Goal: Task Accomplishment & Management: Manage account settings

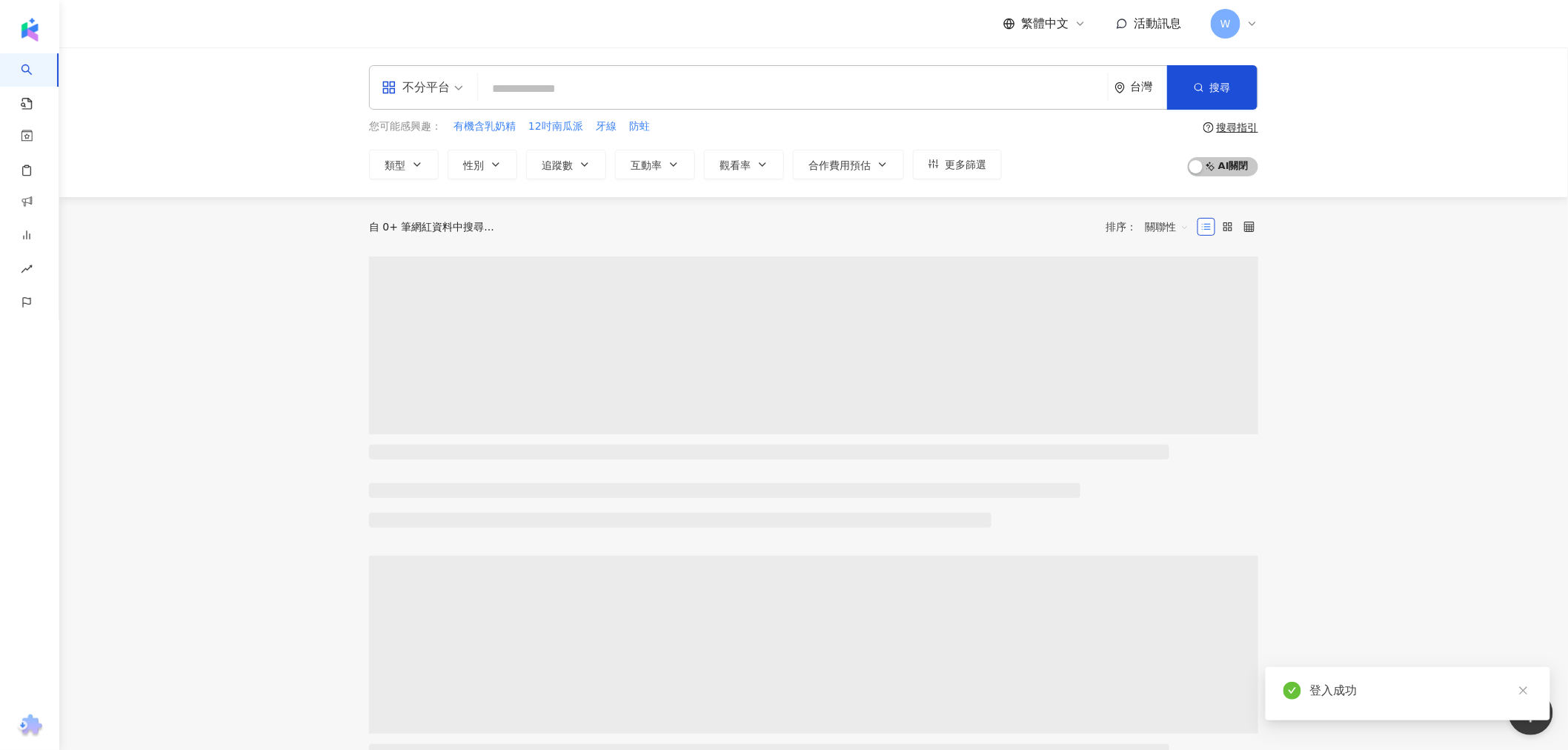
drag, startPoint x: 1247, startPoint y: 25, endPoint x: 1252, endPoint y: 19, distance: 7.8
click at [1248, 20] on icon at bounding box center [1253, 24] width 12 height 12
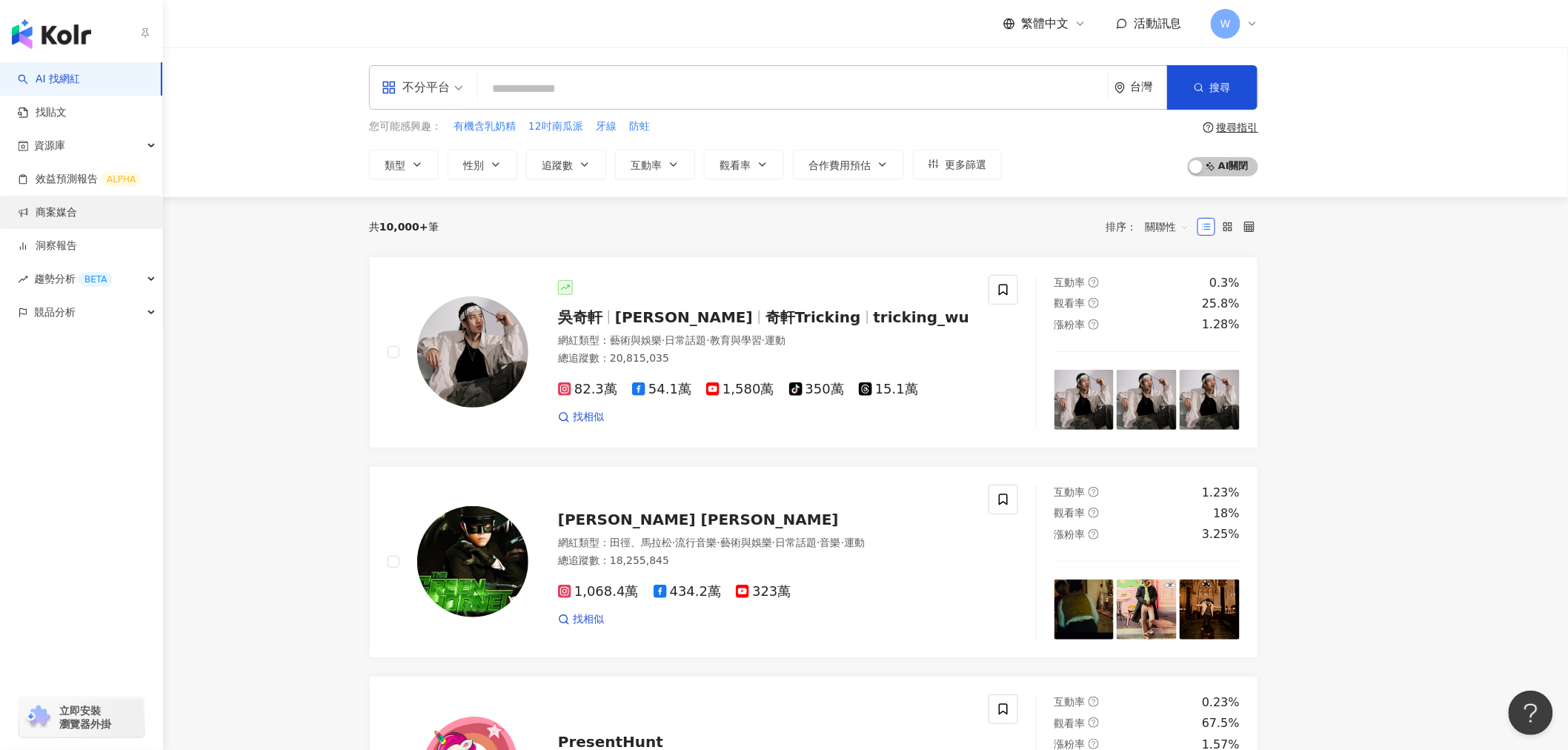
click at [77, 220] on link "商案媒合" at bounding box center [48, 212] width 60 height 14
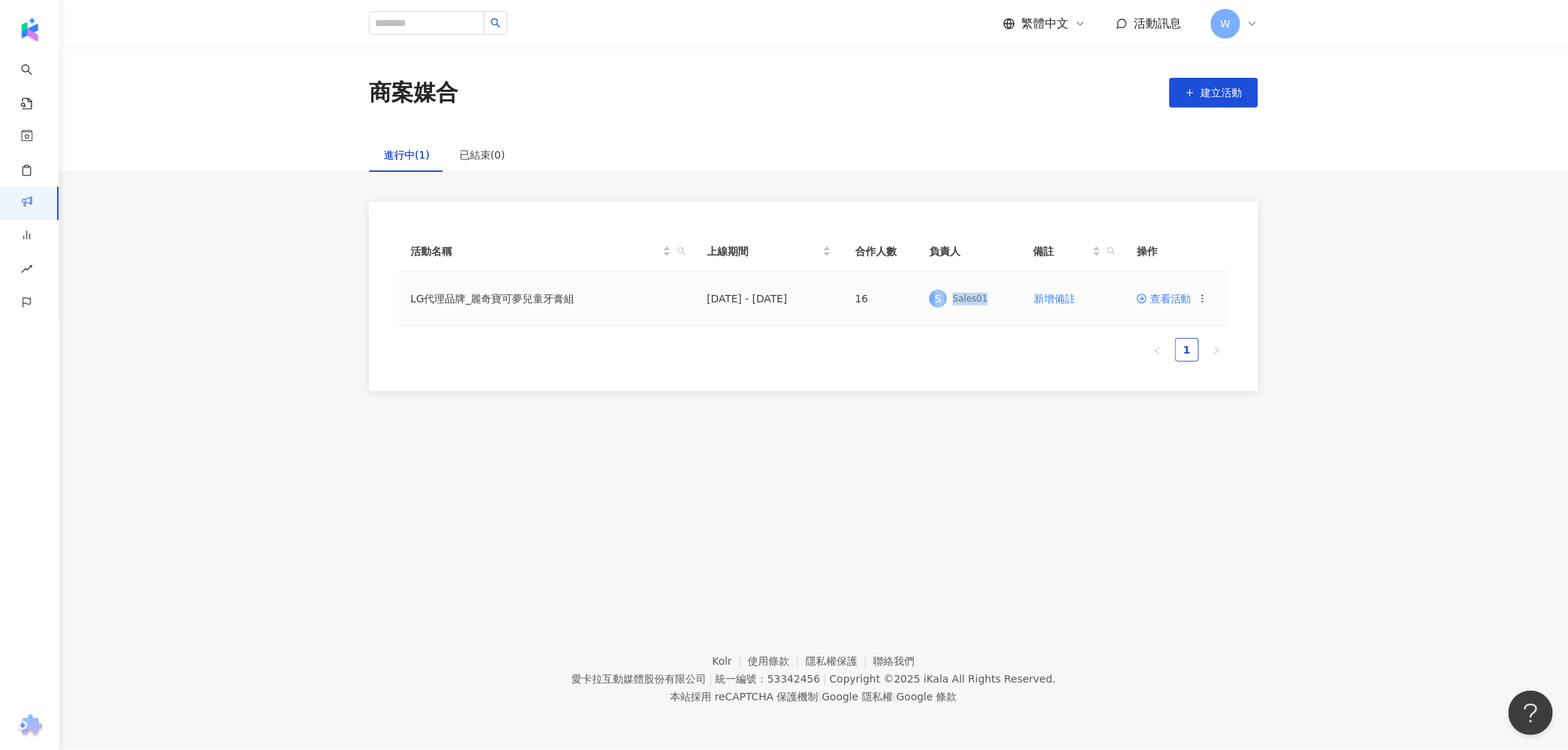
drag, startPoint x: 935, startPoint y: 299, endPoint x: 1016, endPoint y: 297, distance: 81.0
click at [1016, 297] on td "S Sales01" at bounding box center [969, 298] width 104 height 54
click at [983, 313] on td "S Sales01" at bounding box center [969, 298] width 104 height 54
click at [1162, 302] on span "查看活動" at bounding box center [1164, 298] width 55 height 10
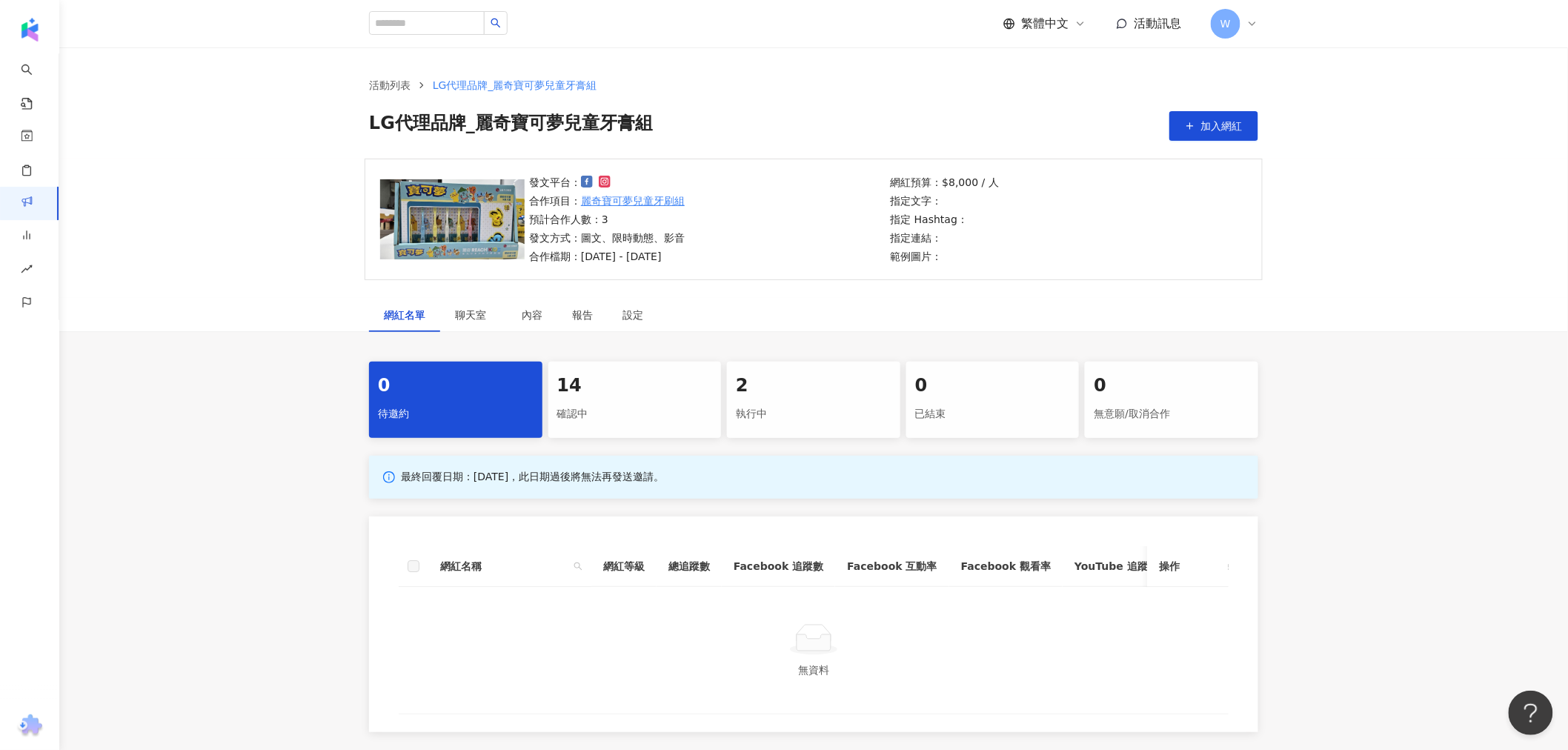
click at [775, 393] on div "2" at bounding box center [813, 386] width 156 height 26
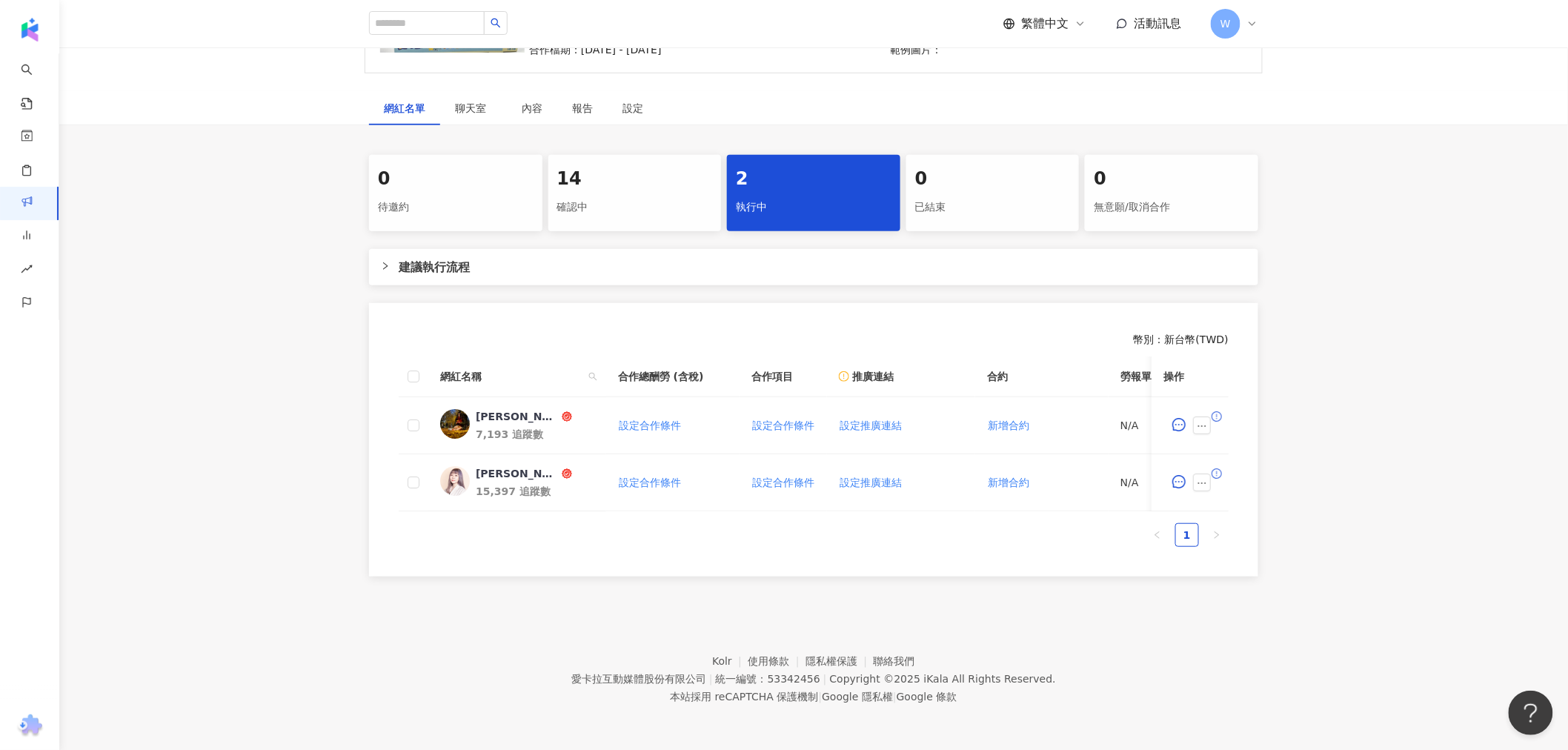
scroll to position [219, 0]
click at [1206, 421] on icon "ellipsis" at bounding box center [1202, 426] width 10 height 10
click at [770, 565] on div "幣別 ： 新台幣 ( TWD ) 網紅名稱 合作總酬勞 (含稅) 合作項目 推廣連結 合約 勞報單 其他附件 上線連結 領款人身份 備註 付款狀態 操作 [P…" at bounding box center [813, 440] width 889 height 274
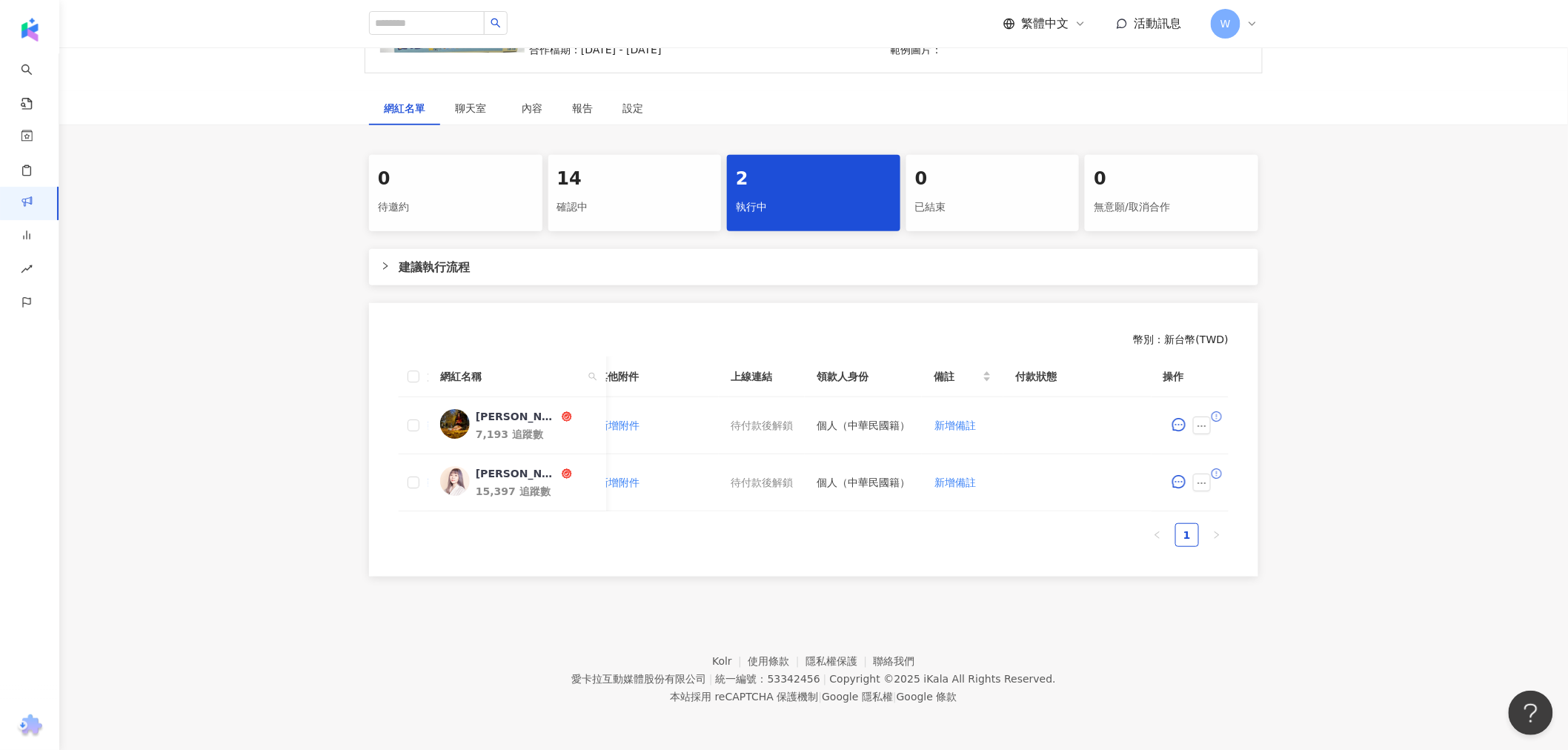
scroll to position [0, 0]
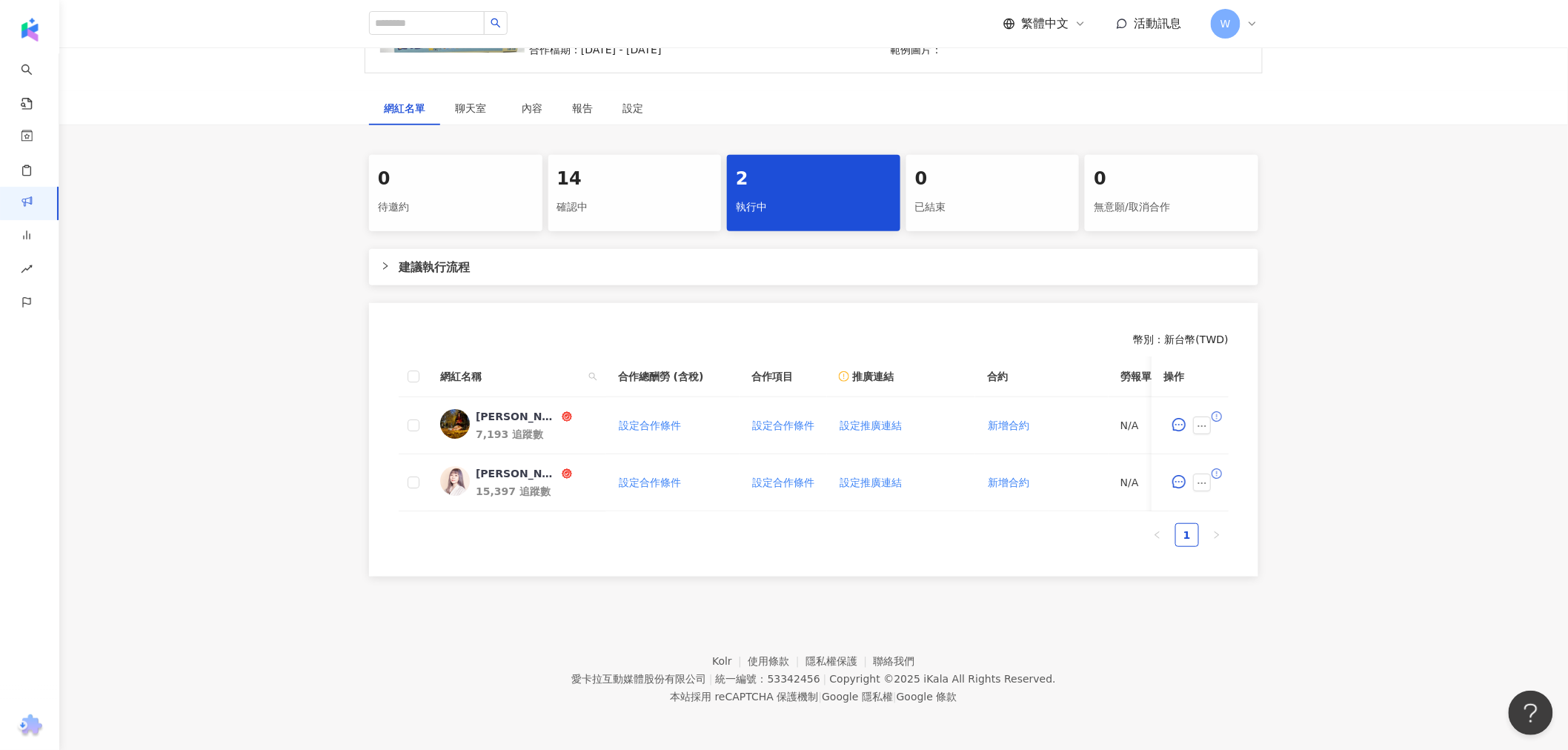
click at [606, 204] on div "確認中" at bounding box center [635, 208] width 156 height 26
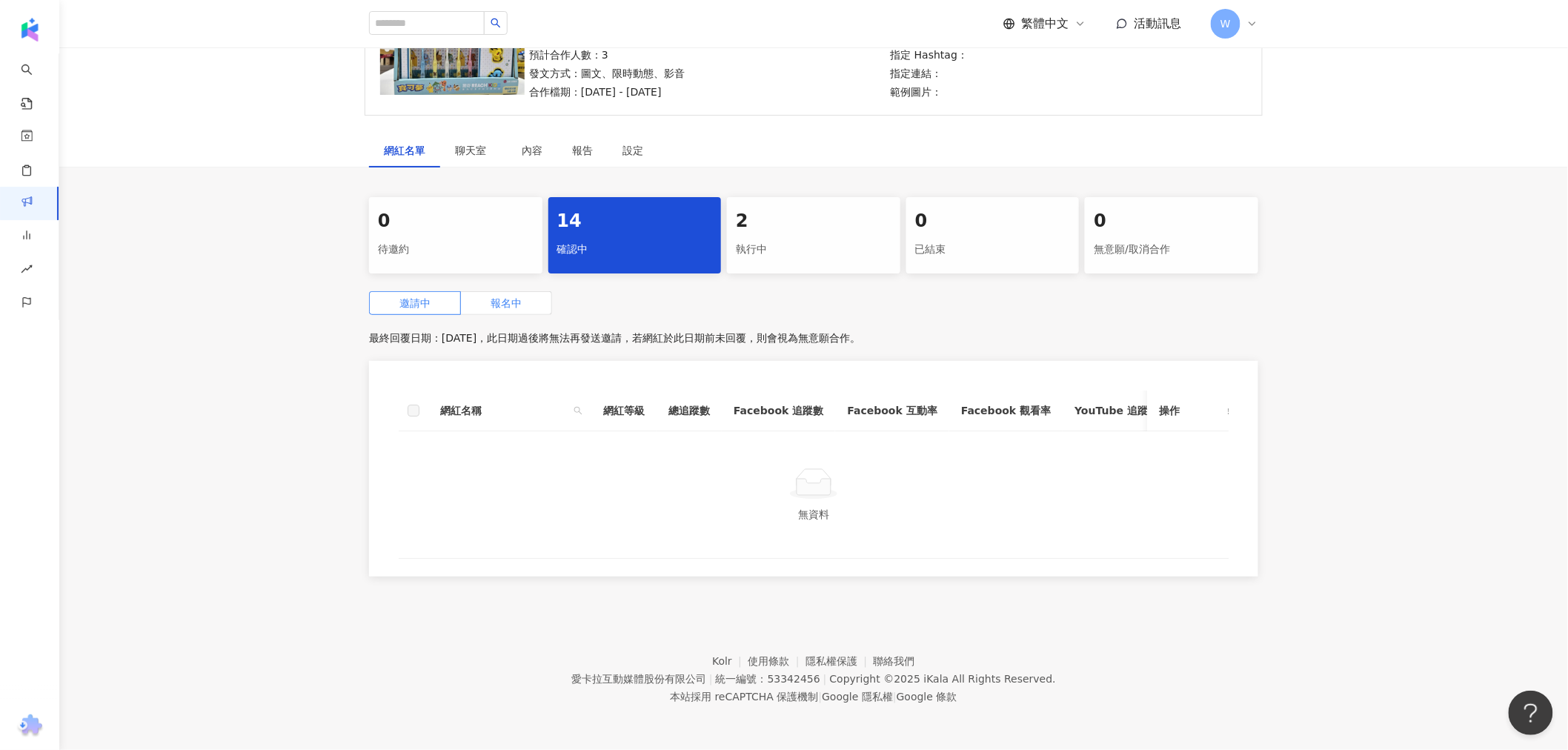
click at [491, 297] on span "報名中" at bounding box center [506, 303] width 32 height 12
